Goal: Download file/media

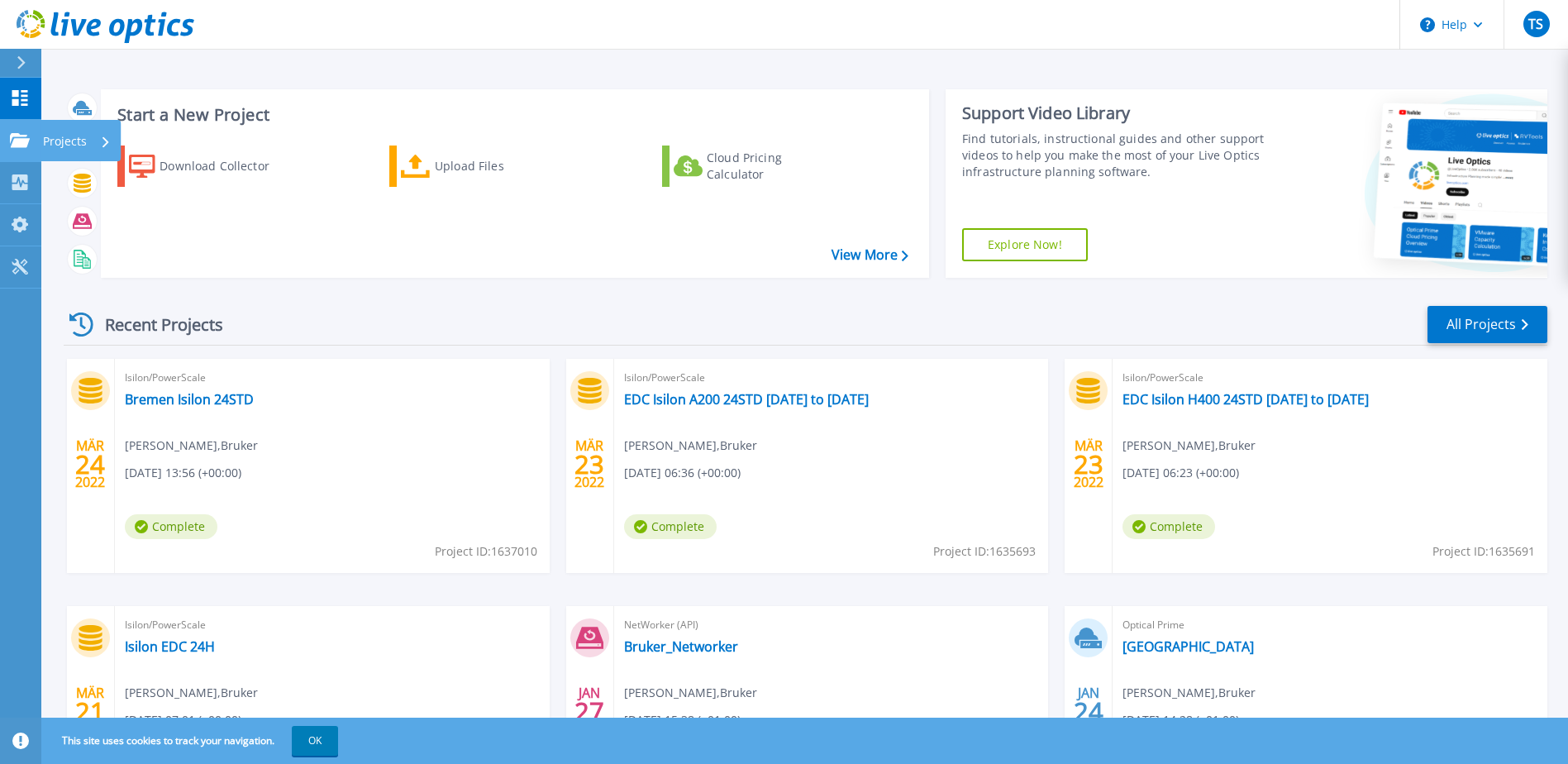
click at [22, 140] on icon at bounding box center [19, 139] width 19 height 14
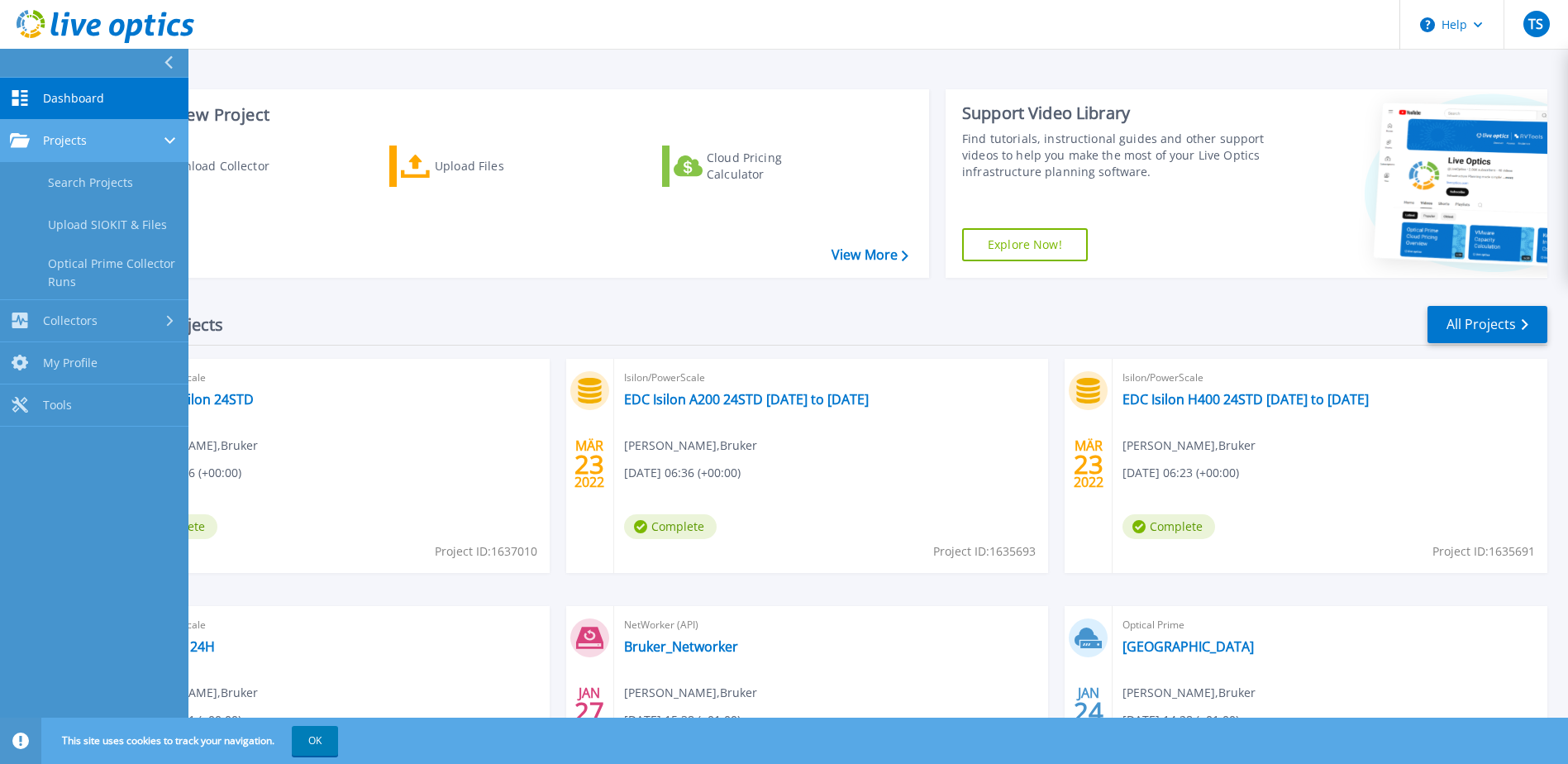
click at [22, 140] on icon at bounding box center [19, 139] width 19 height 14
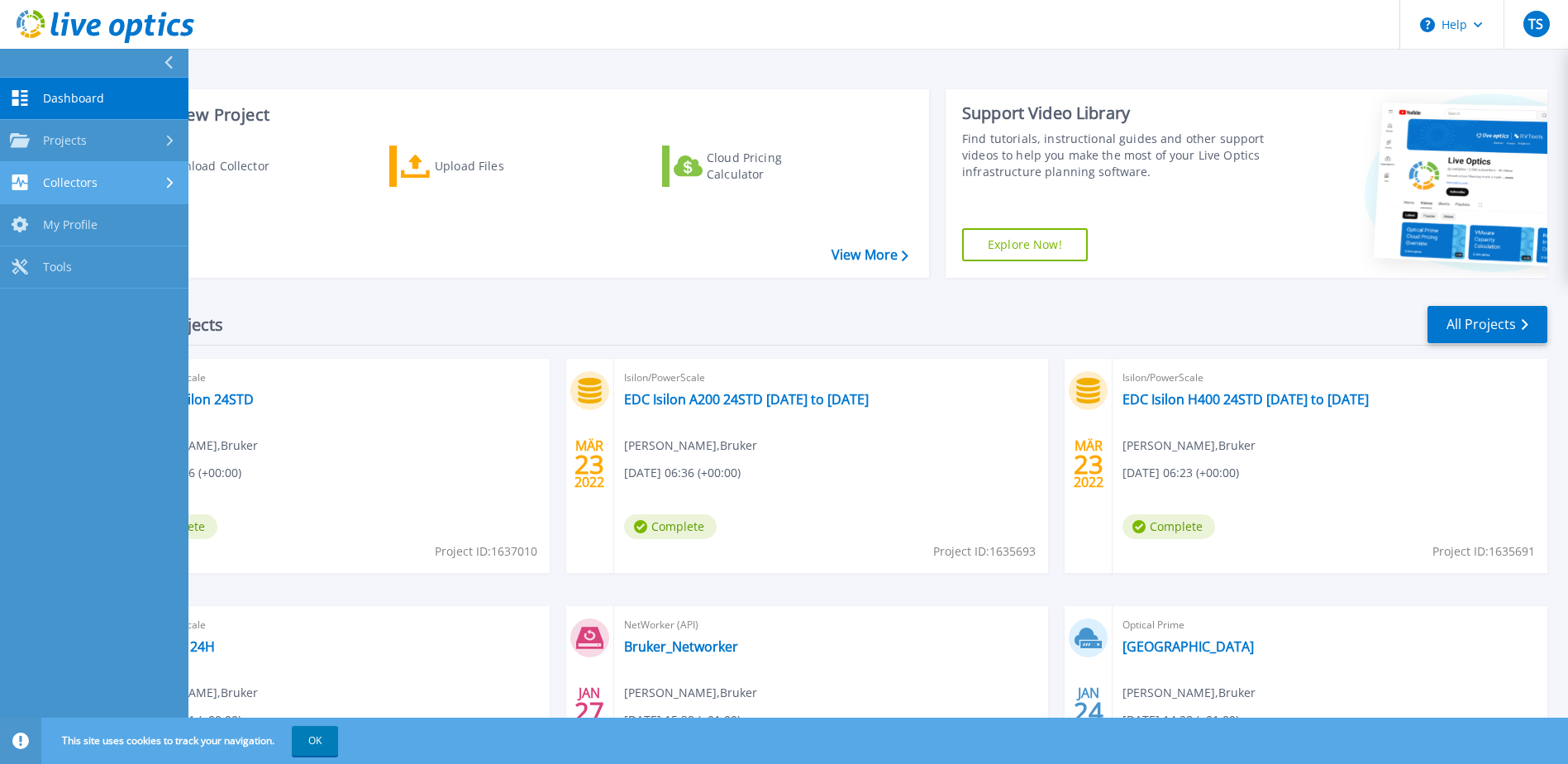
click at [19, 171] on link "Collectors Collectors" at bounding box center [94, 183] width 188 height 42
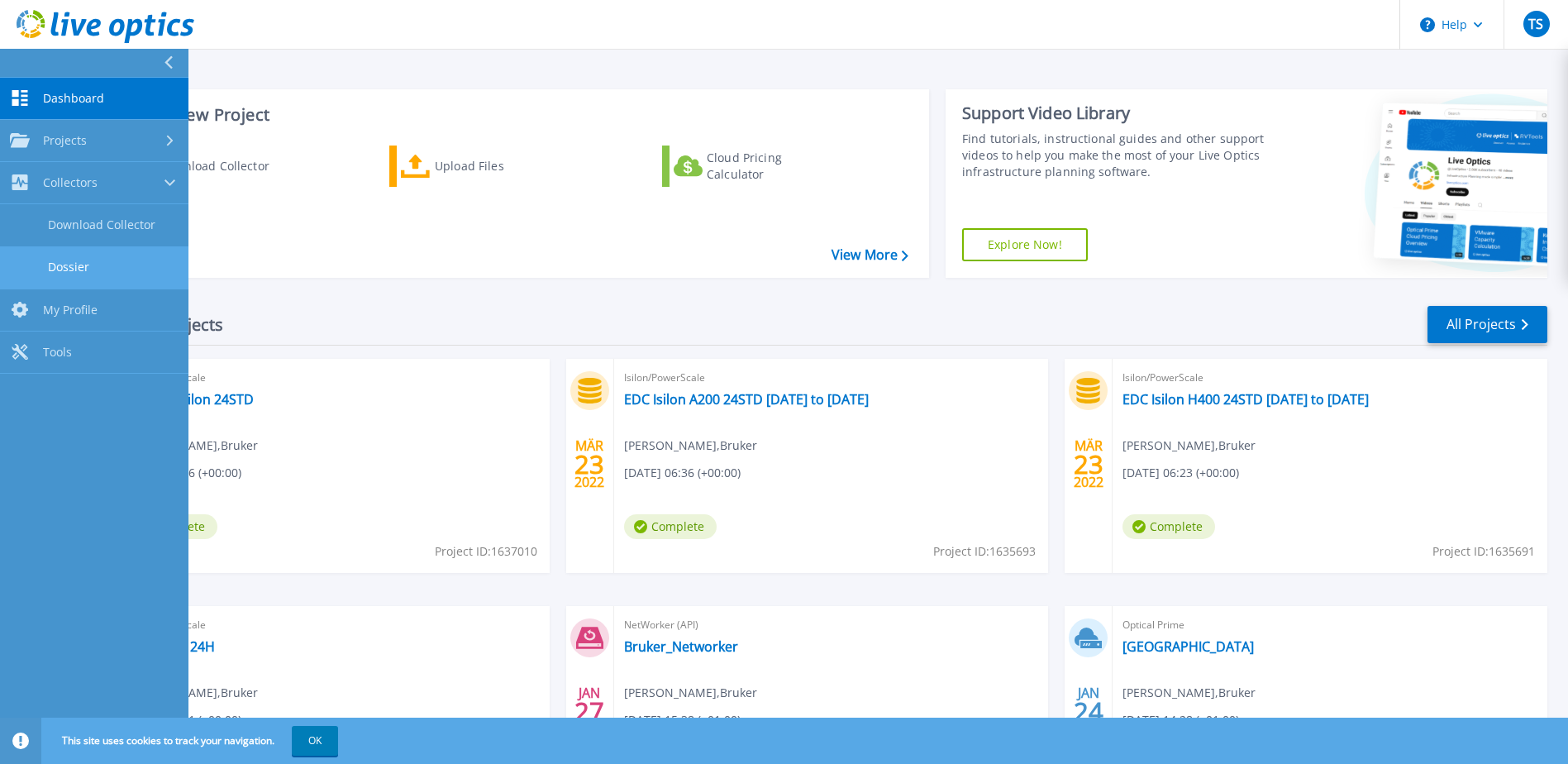
click at [84, 253] on link "Dossier" at bounding box center [94, 267] width 188 height 42
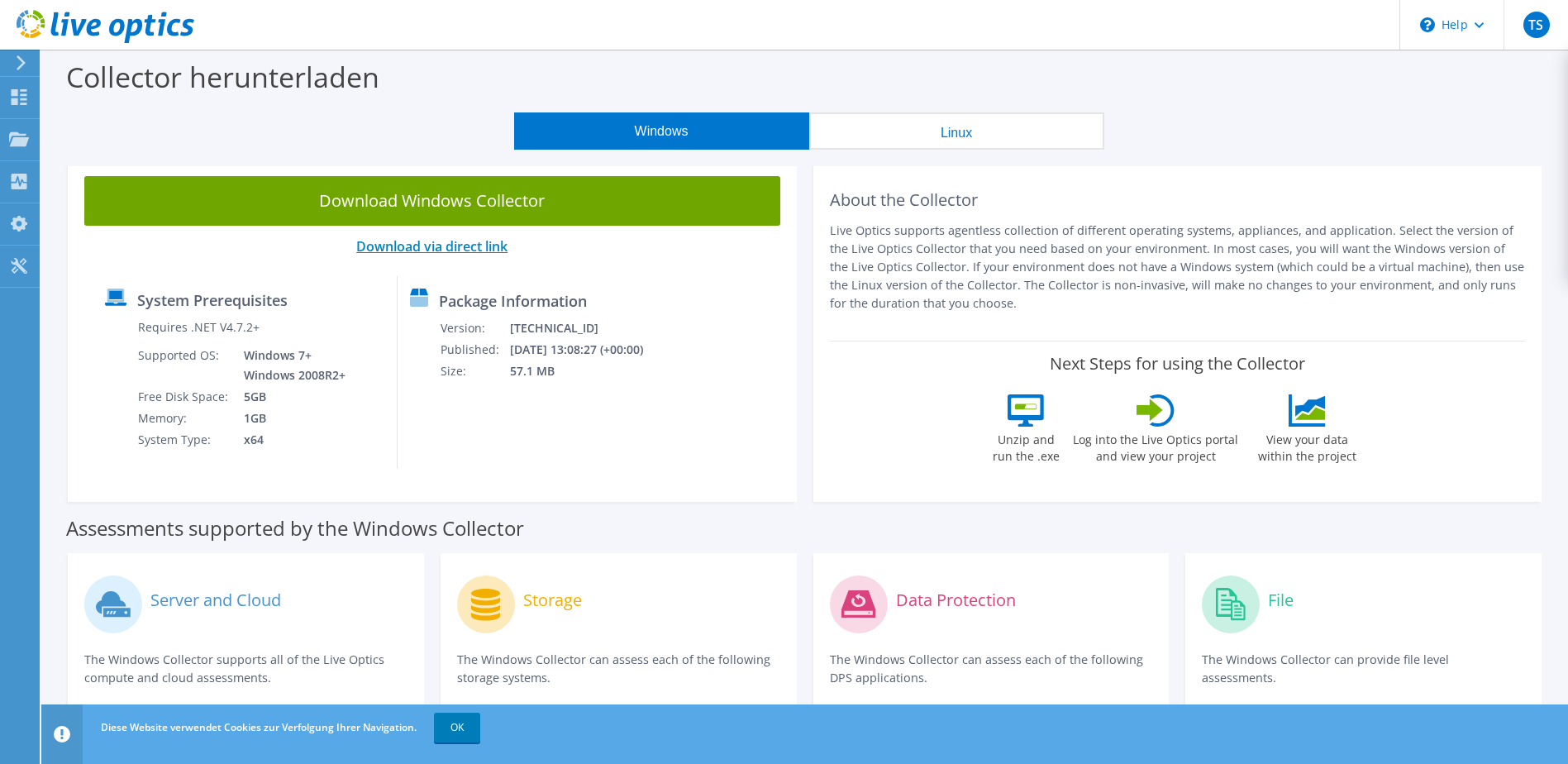
click at [474, 246] on link "Download via direct link" at bounding box center [431, 247] width 151 height 19
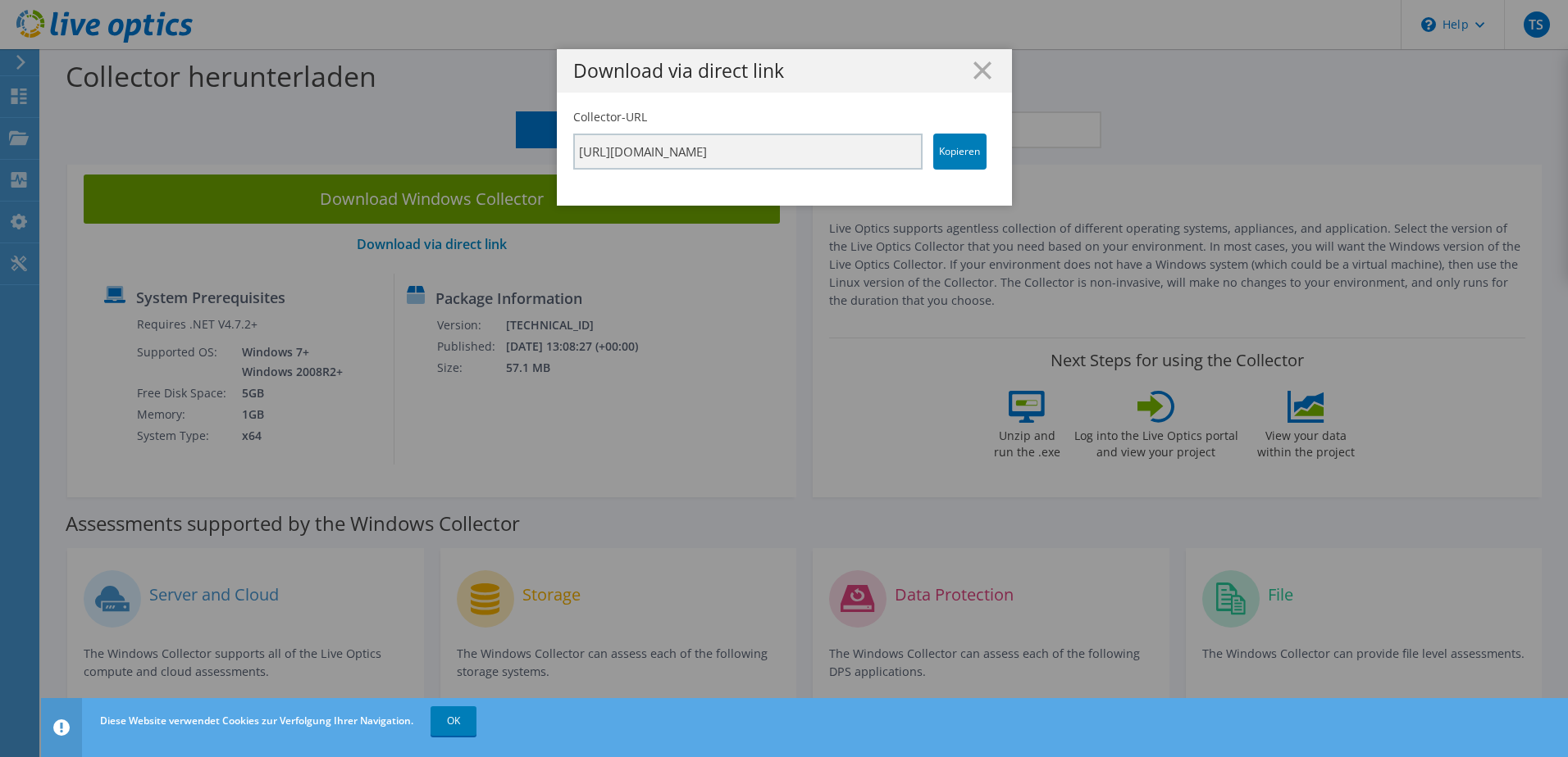
click at [980, 75] on line at bounding box center [982, 71] width 17 height 17
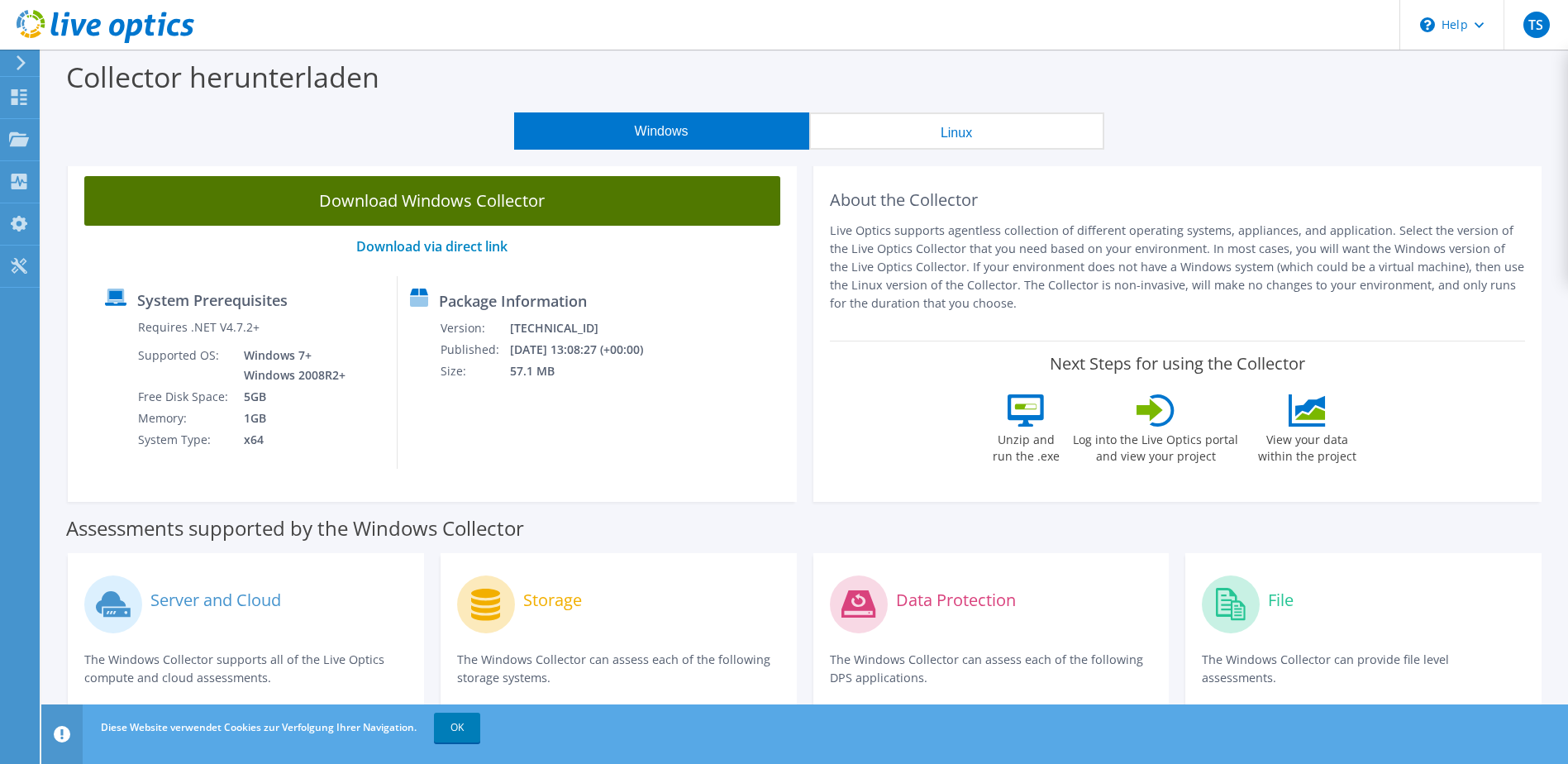
click at [452, 209] on link "Download Windows Collector" at bounding box center [432, 201] width 696 height 49
